Goal: Navigation & Orientation: Find specific page/section

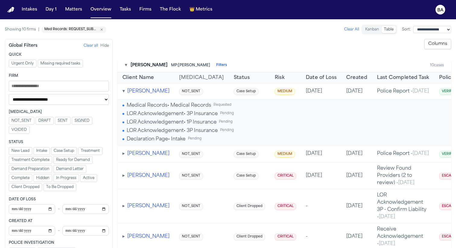
scroll to position [0, 365]
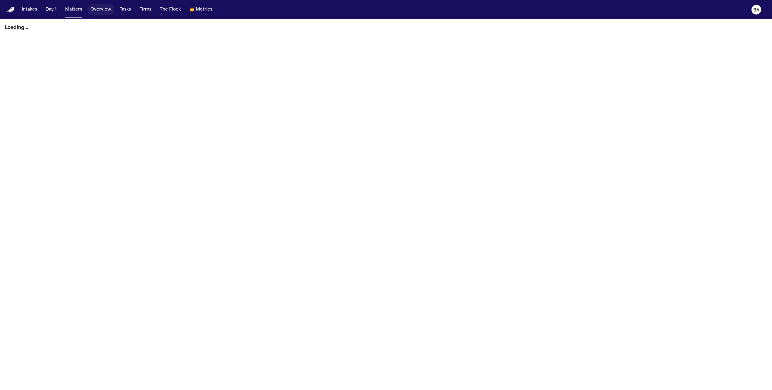
click at [104, 12] on button "Overview" at bounding box center [101, 9] width 26 height 11
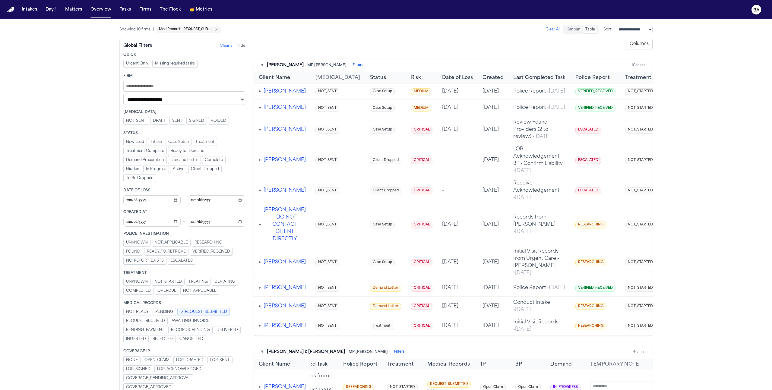
click at [260, 94] on span "▸" at bounding box center [260, 91] width 2 height 5
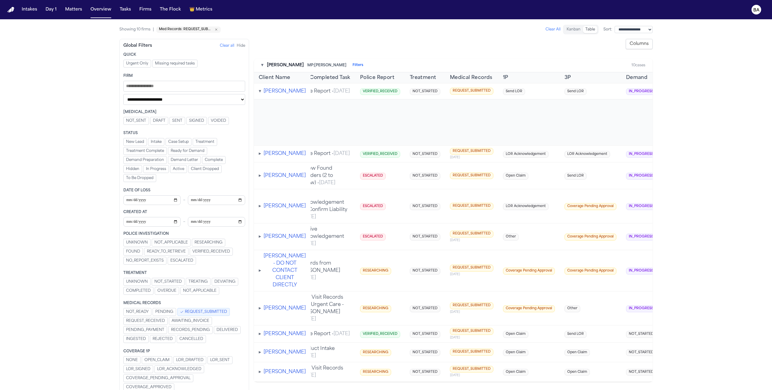
scroll to position [0, 300]
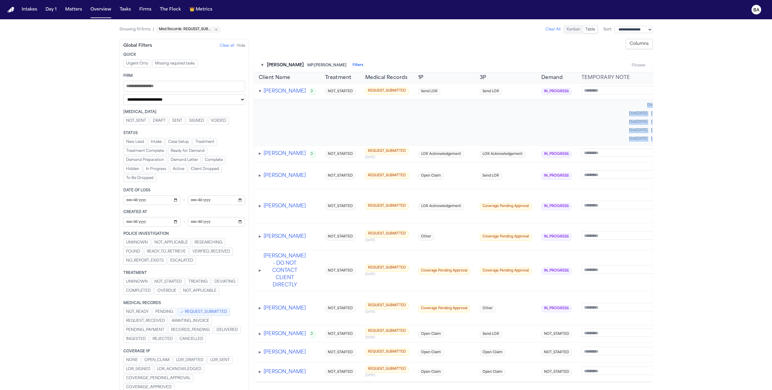
drag, startPoint x: 603, startPoint y: 107, endPoint x: 649, endPoint y: 145, distance: 59.8
click at [649, 145] on td "Medical Records • Medical Records Requested Due Sep 15, 2025 Adalyn LOR Acknowl…" at bounding box center [320, 122] width 732 height 46
copy div "Due Sep 15, 2025 Adalyn LOR Acknowledgement • 3P Insurance Pending Due Aug 8, 2…"
click at [651, 141] on span "[PERSON_NAME]" at bounding box center [665, 139] width 29 height 5
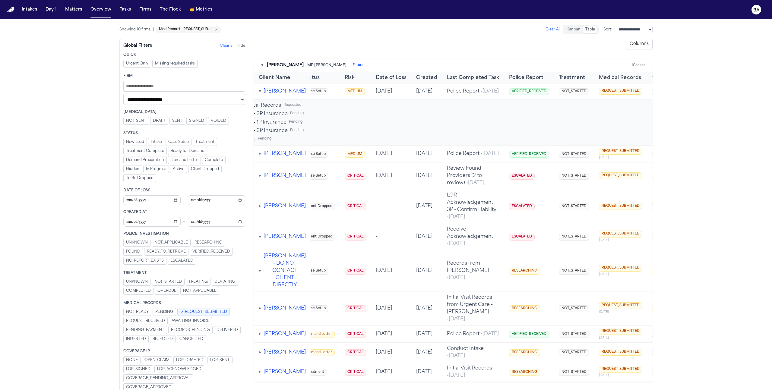
scroll to position [0, 0]
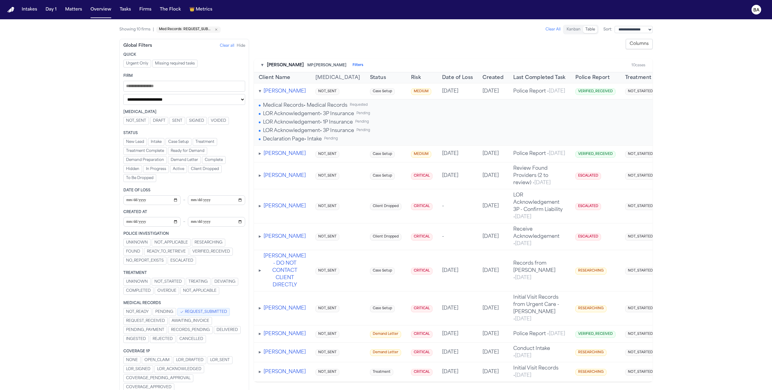
scroll to position [0, 231]
click at [68, 13] on button "Matters" at bounding box center [74, 9] width 22 height 11
